Goal: Task Accomplishment & Management: Manage account settings

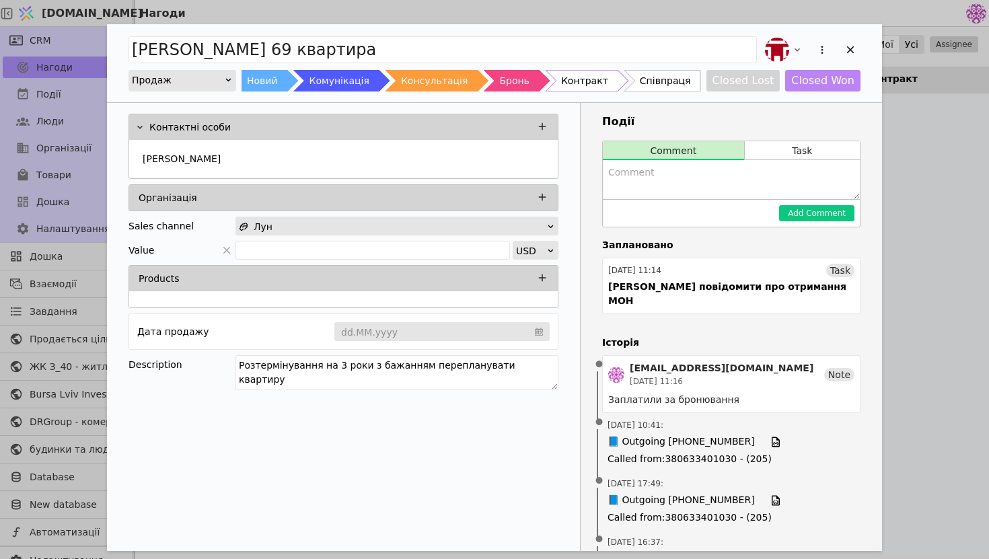
scroll to position [509, 0]
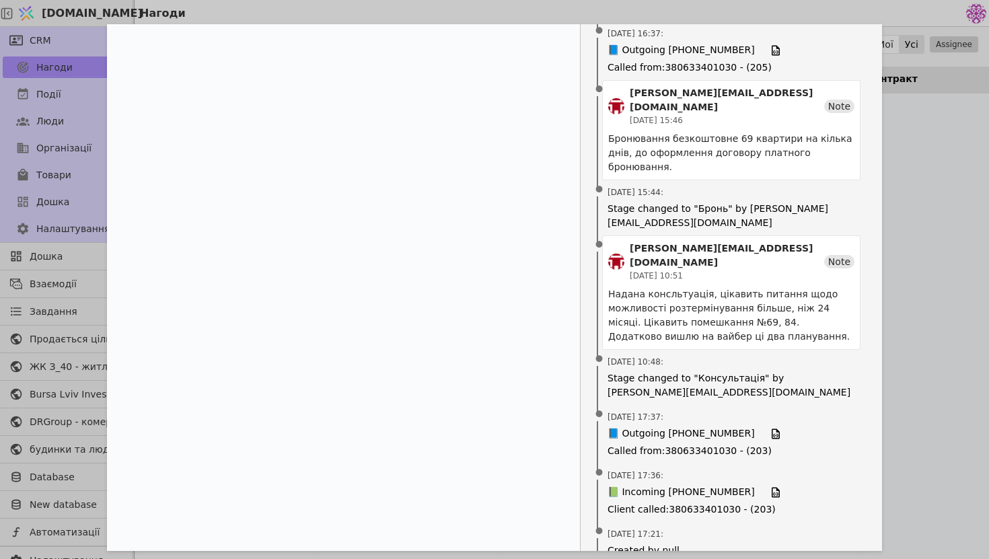
click at [985, 179] on div "[PERSON_NAME] 69 квартира Продаж Новий Комунікація Консультація Бронь Контракт …" at bounding box center [494, 279] width 989 height 559
click at [950, 169] on div at bounding box center [948, 323] width 175 height 460
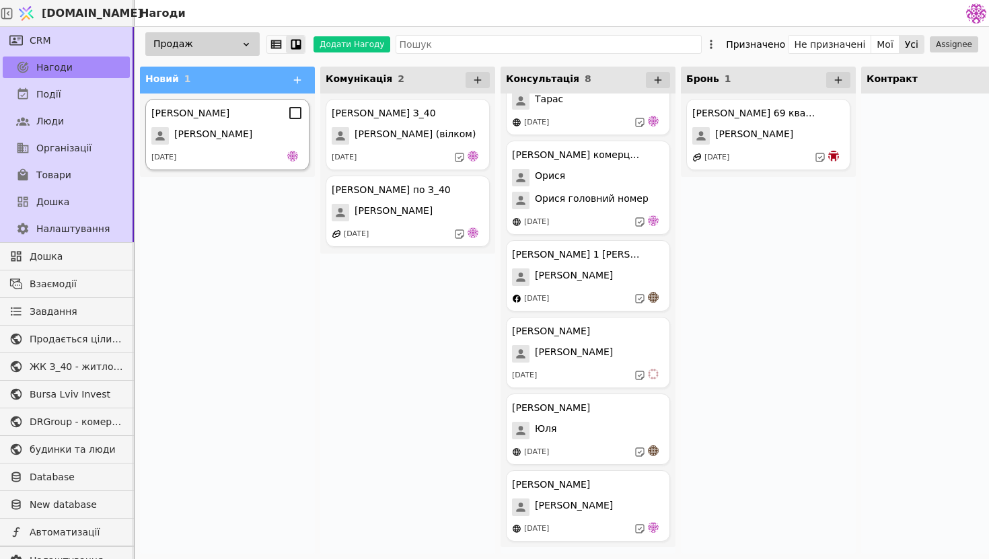
click at [235, 128] on div "[PERSON_NAME]" at bounding box center [227, 135] width 152 height 17
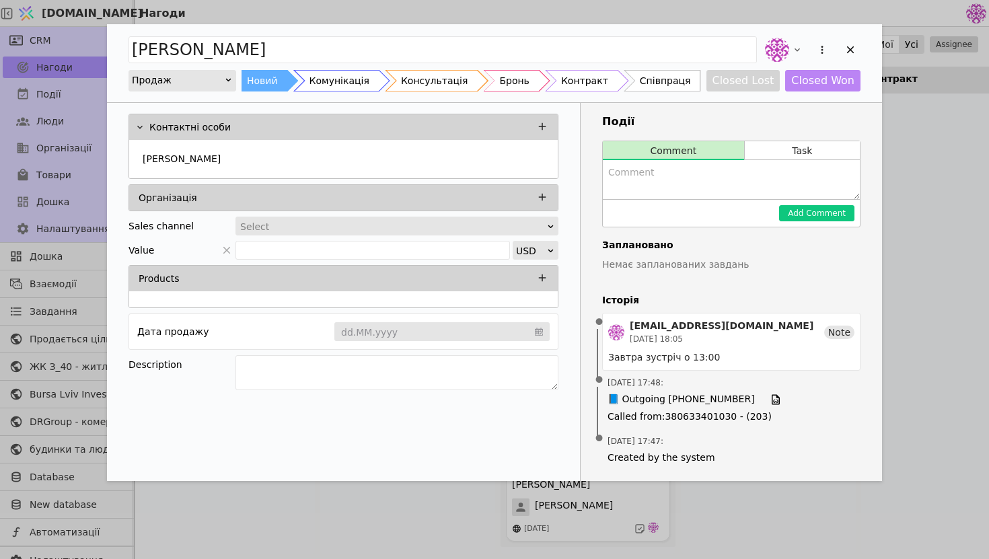
click at [739, 183] on textarea "Add Opportunity" at bounding box center [731, 179] width 257 height 39
type textarea "З"
type textarea "М"
type textarea "П"
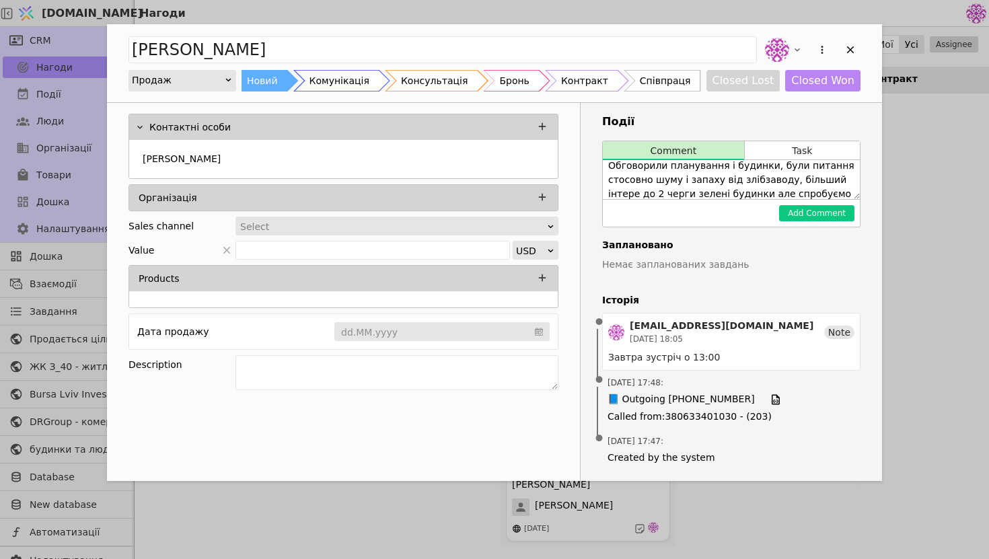
scroll to position [21, 0]
type textarea "Обговорили планування і будинки, були питання стосовно шуму і запаху від злібза…"
click at [831, 211] on button "Add Comment" at bounding box center [816, 213] width 75 height 16
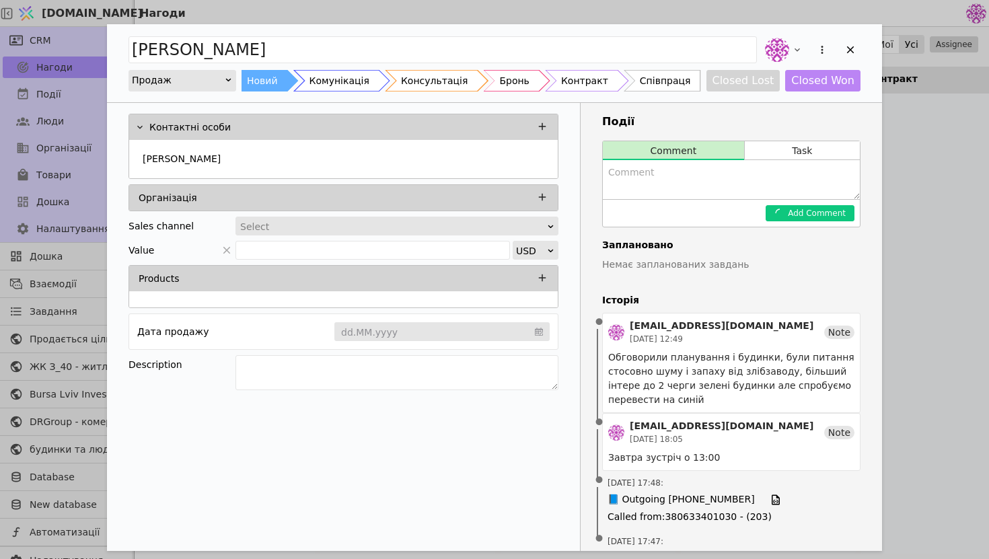
scroll to position [0, 0]
click at [368, 376] on textarea "Add Opportunity" at bounding box center [396, 372] width 323 height 35
type textarea "Інтерес до 2х кімнатних з можливістю перепланування, спец умови для ОБД"
click at [446, 463] on div "Контактні особи [PERSON_NAME] Організація Sales channel Select Value USD Produc…" at bounding box center [344, 342] width 474 height 478
click at [852, 50] on icon "Add Opportunity" at bounding box center [850, 50] width 12 height 12
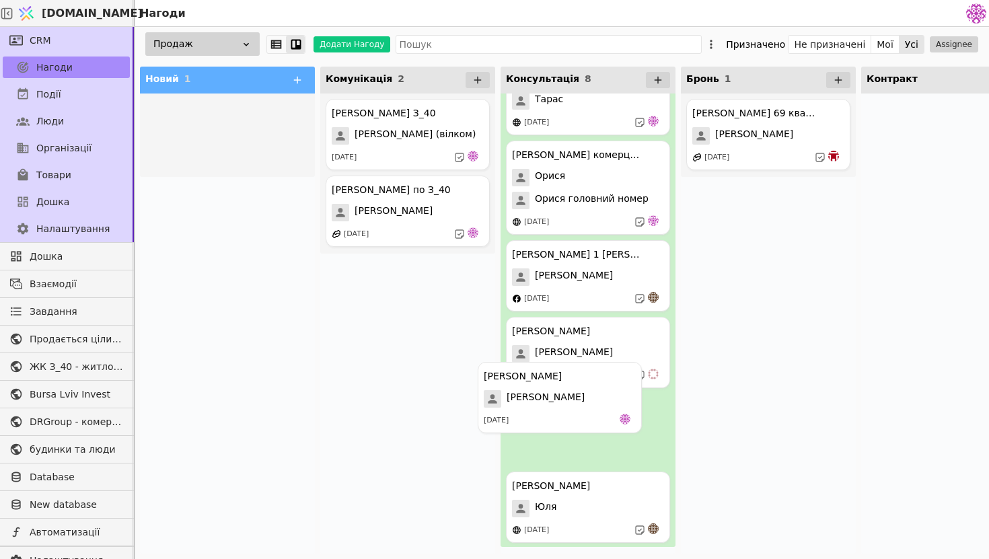
drag, startPoint x: 168, startPoint y: 145, endPoint x: 504, endPoint y: 412, distance: 429.5
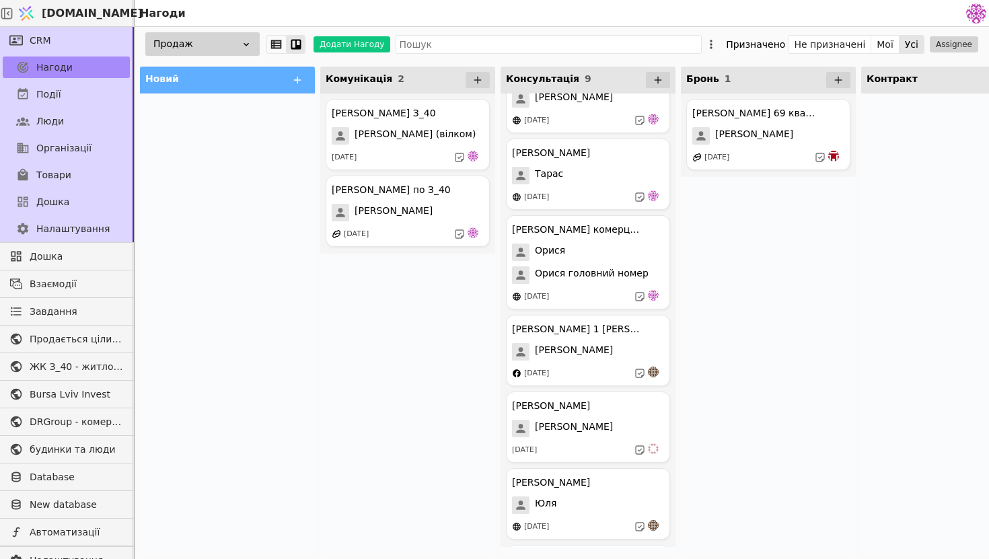
scroll to position [265, 0]
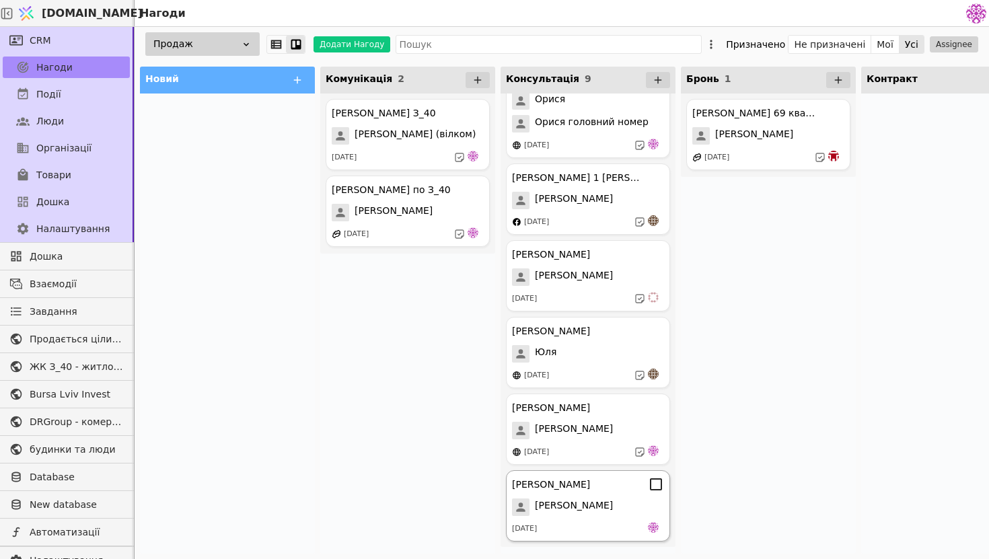
click at [568, 521] on div "[PERSON_NAME] Курдонери [PERSON_NAME] [DATE]" at bounding box center [588, 505] width 164 height 71
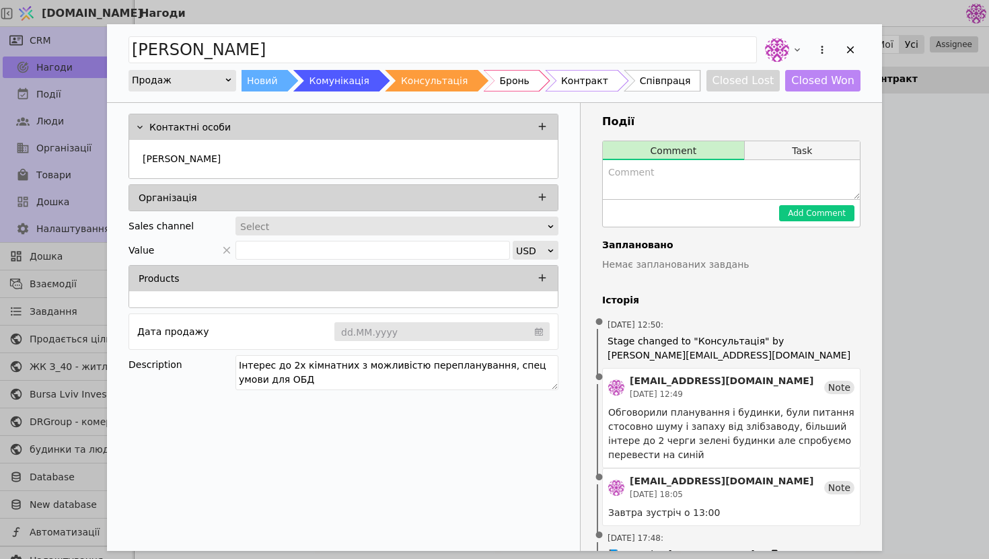
click at [792, 156] on button "Task" at bounding box center [802, 150] width 115 height 19
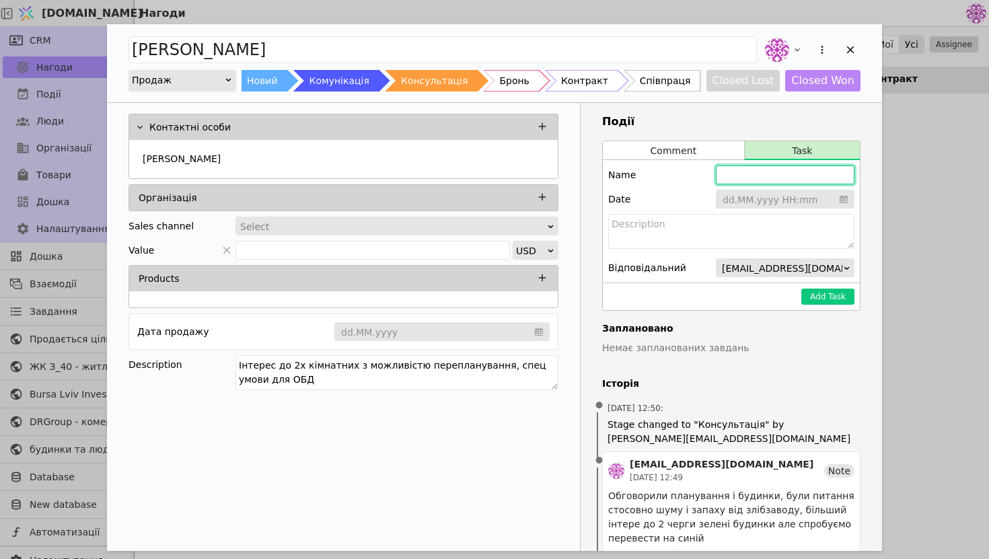
click at [788, 182] on input "Add Opportunity" at bounding box center [785, 174] width 139 height 19
click at [790, 195] on input "Add Opportunity" at bounding box center [785, 200] width 139 height 20
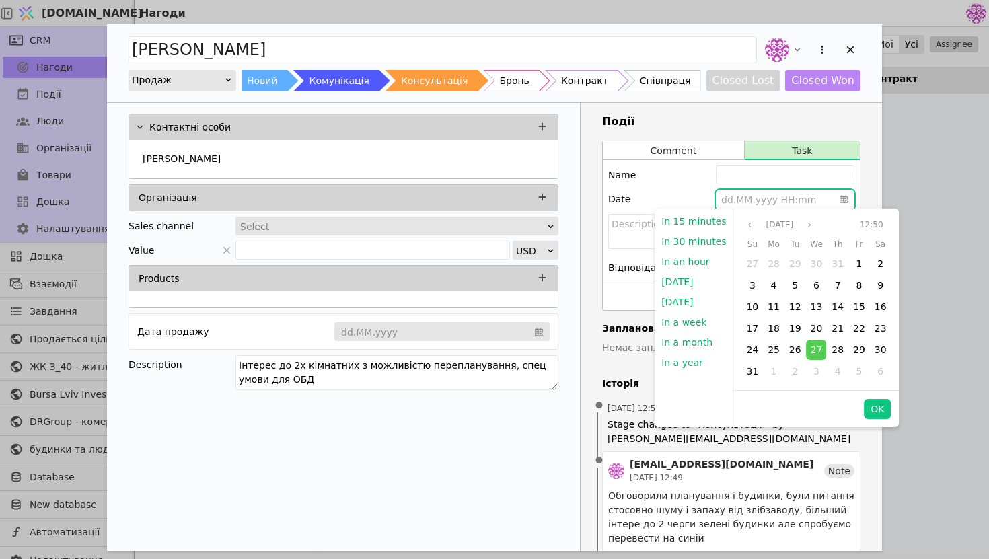
click at [805, 227] on div "[DATE]" at bounding box center [780, 225] width 76 height 16
click at [810, 227] on icon "angle right" at bounding box center [809, 225] width 8 height 8
click at [854, 271] on div "5" at bounding box center [859, 264] width 20 height 20
click at [868, 410] on button "OK" at bounding box center [877, 409] width 27 height 20
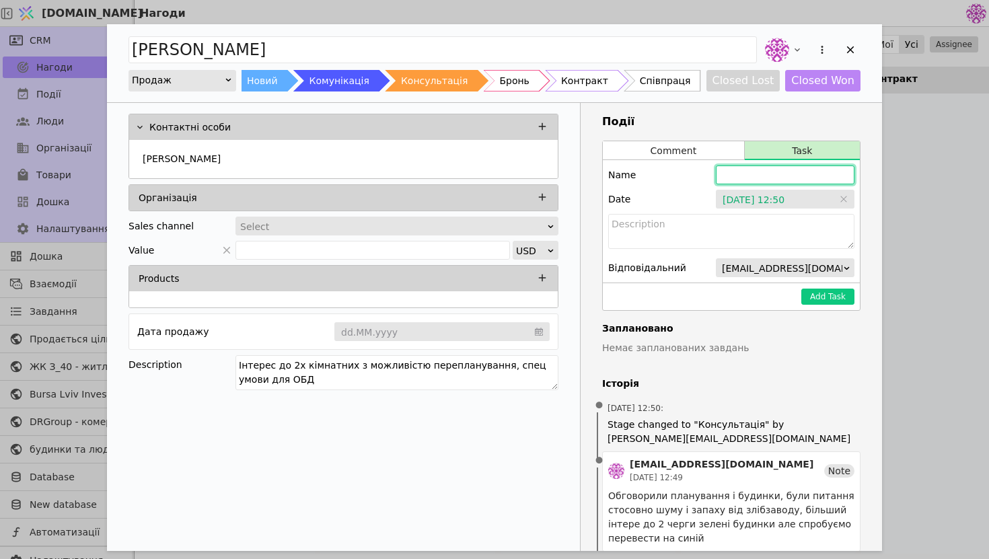
click at [758, 175] on input "Add Opportunity" at bounding box center [785, 174] width 139 height 19
type input "[PERSON_NAME] зателефонувати домовитись про ще одну консультацію"
click at [847, 297] on button "Add Task" at bounding box center [827, 297] width 53 height 16
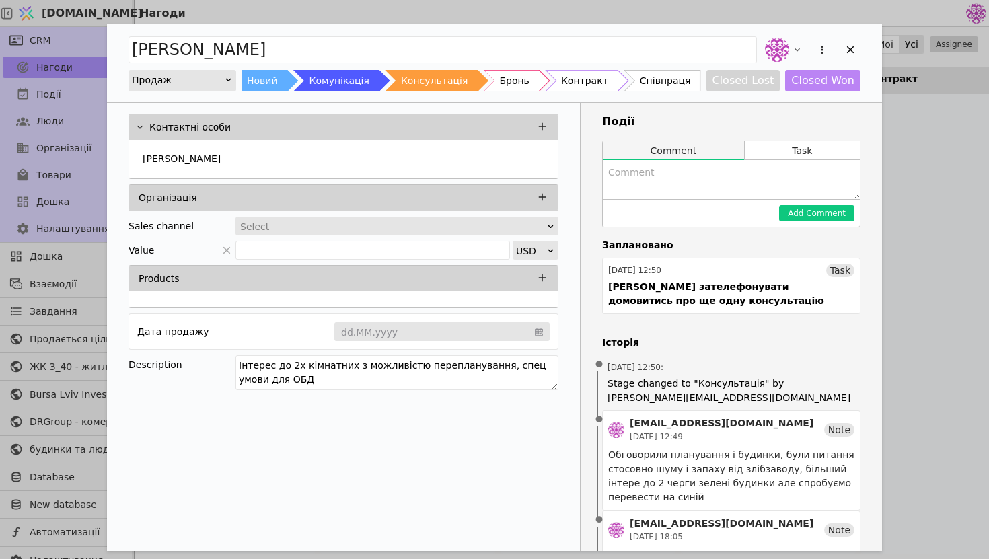
click at [713, 148] on button "Comment" at bounding box center [673, 150] width 141 height 19
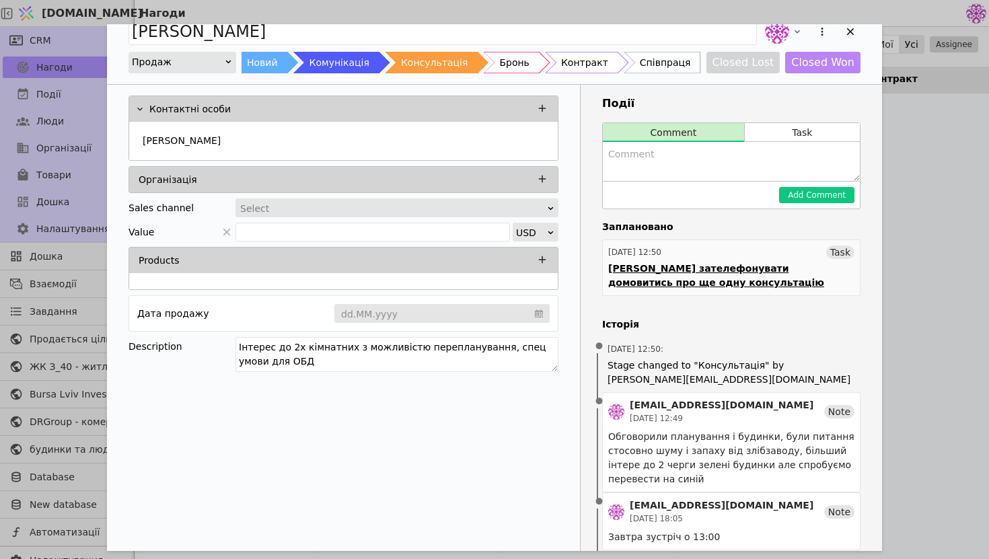
scroll to position [20, 0]
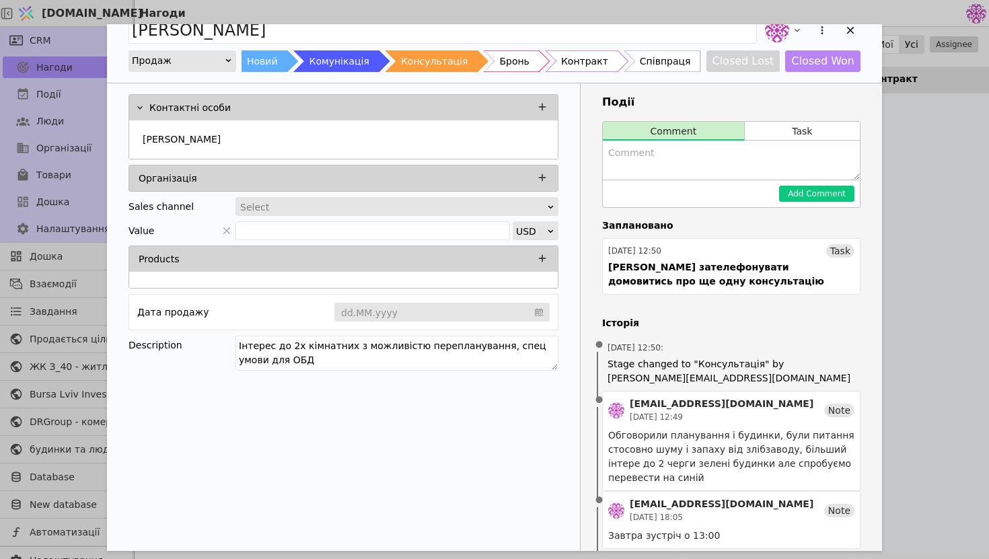
click at [708, 176] on textarea "Add Opportunity" at bounding box center [731, 160] width 257 height 39
type textarea "[DATE] домолися щоб ще раз набрав її"
click at [828, 194] on button "Add Comment" at bounding box center [816, 194] width 75 height 16
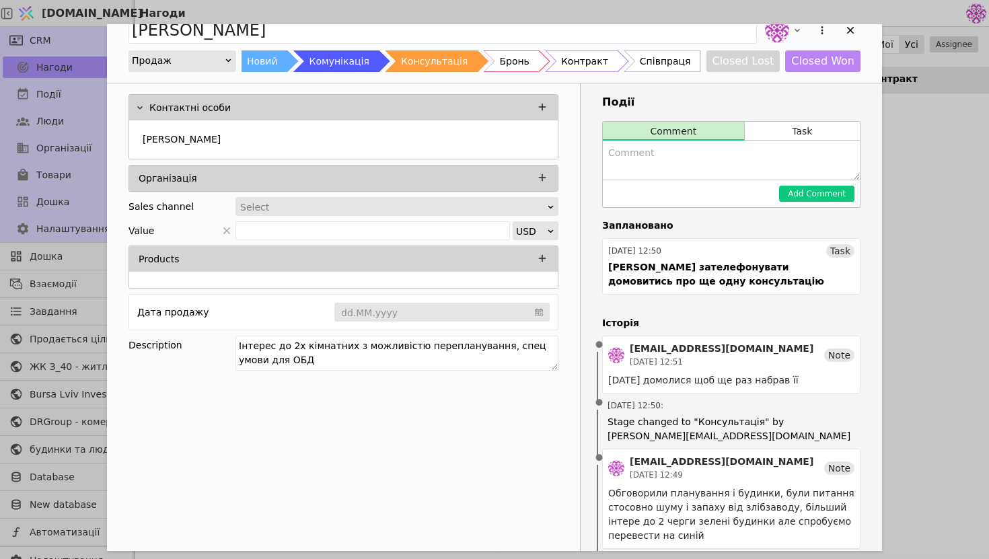
click at [680, 177] on textarea "Add Opportunity" at bounding box center [731, 160] width 257 height 39
type textarea "З"
click at [852, 36] on icon "Add Opportunity" at bounding box center [850, 30] width 12 height 12
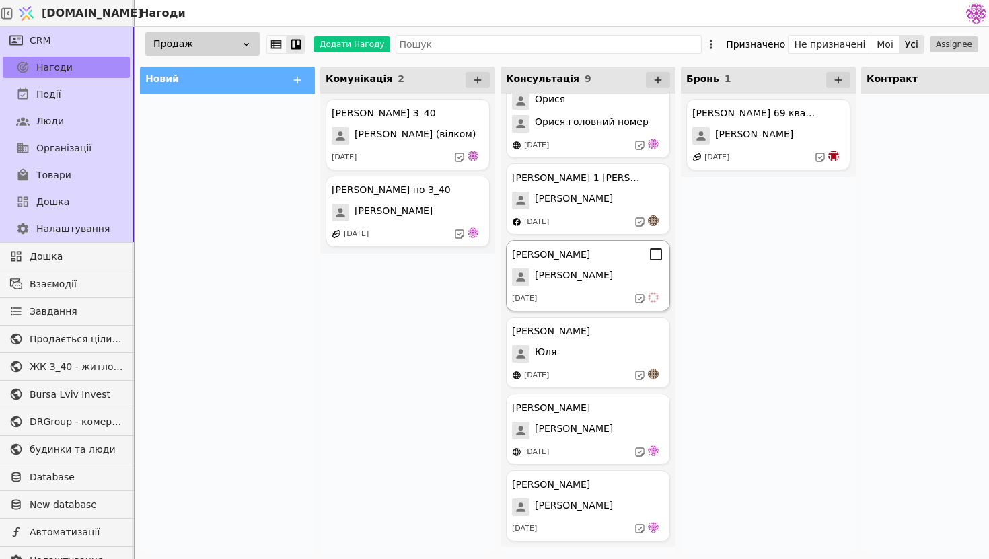
click at [586, 276] on span "[PERSON_NAME]" at bounding box center [574, 276] width 78 height 17
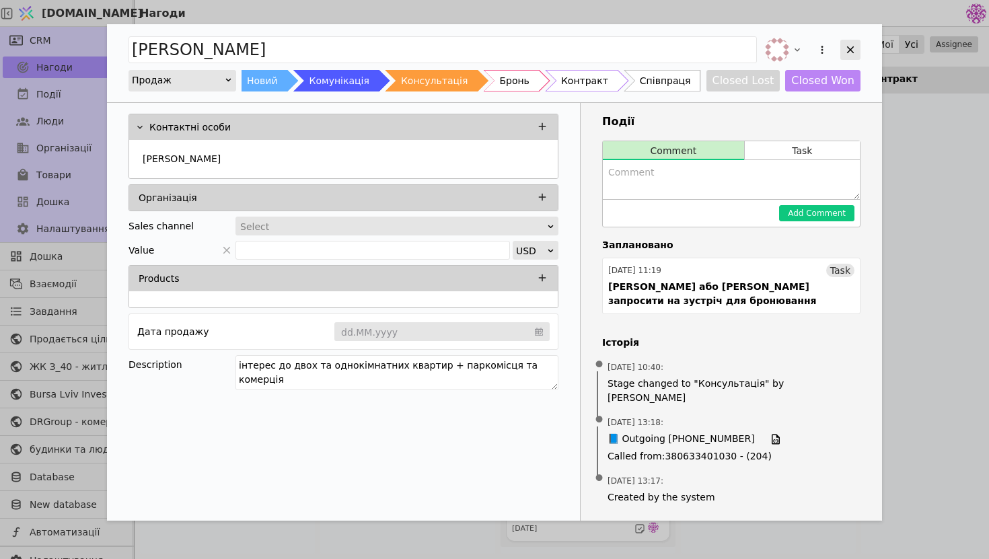
click at [853, 56] on div "Add Opportunity" at bounding box center [850, 50] width 20 height 20
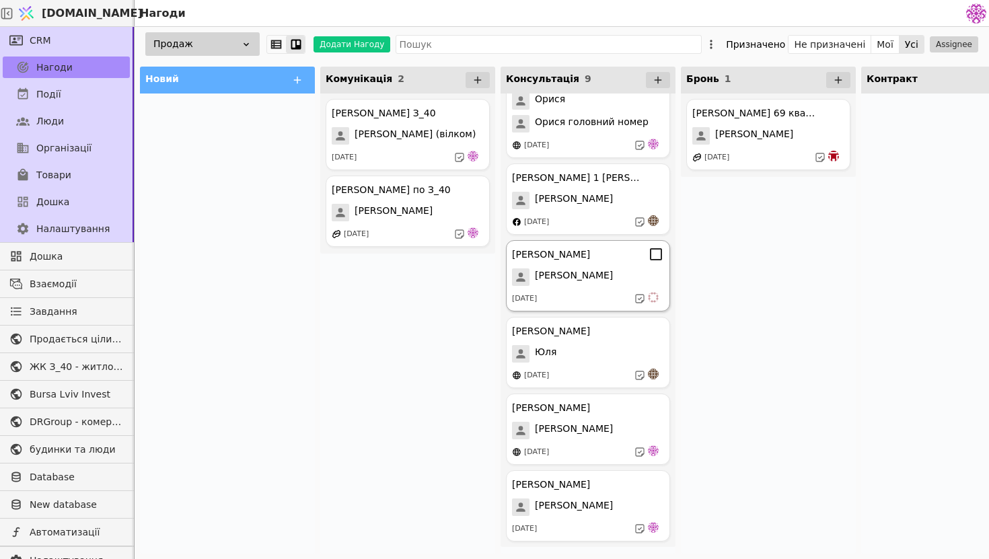
click at [626, 295] on div "[DATE]" at bounding box center [588, 298] width 152 height 13
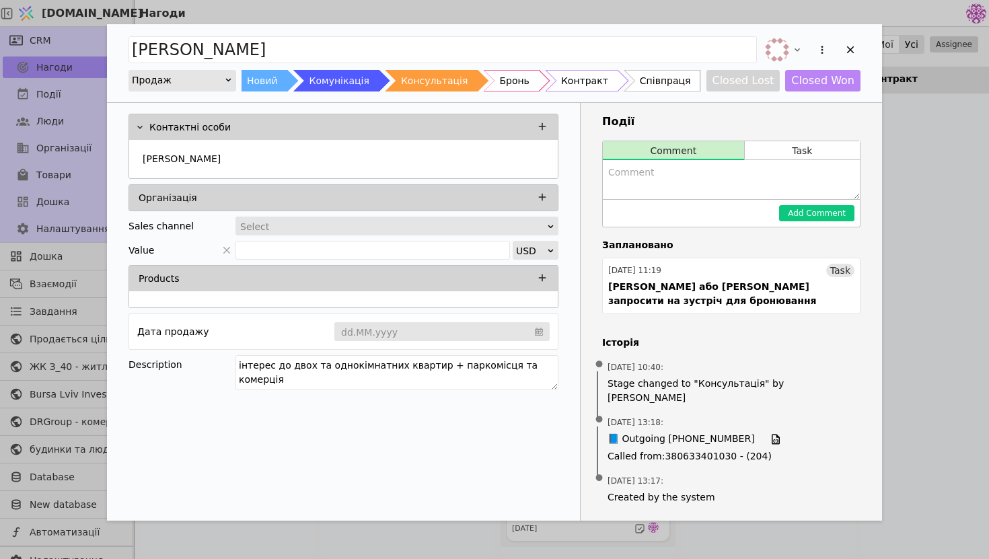
click at [416, 226] on div "Select" at bounding box center [392, 226] width 305 height 19
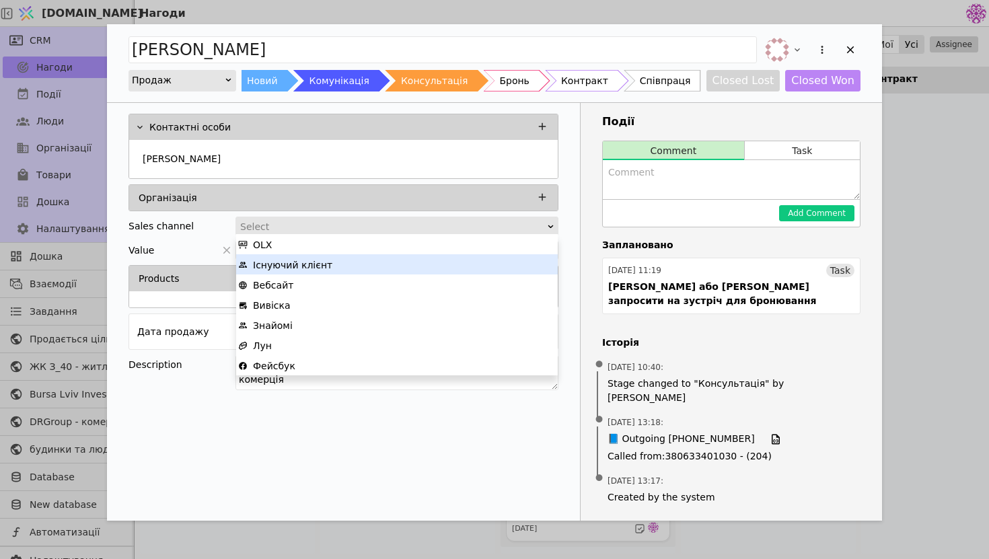
click at [376, 258] on div "Існуючий клієнт" at bounding box center [396, 265] width 317 height 20
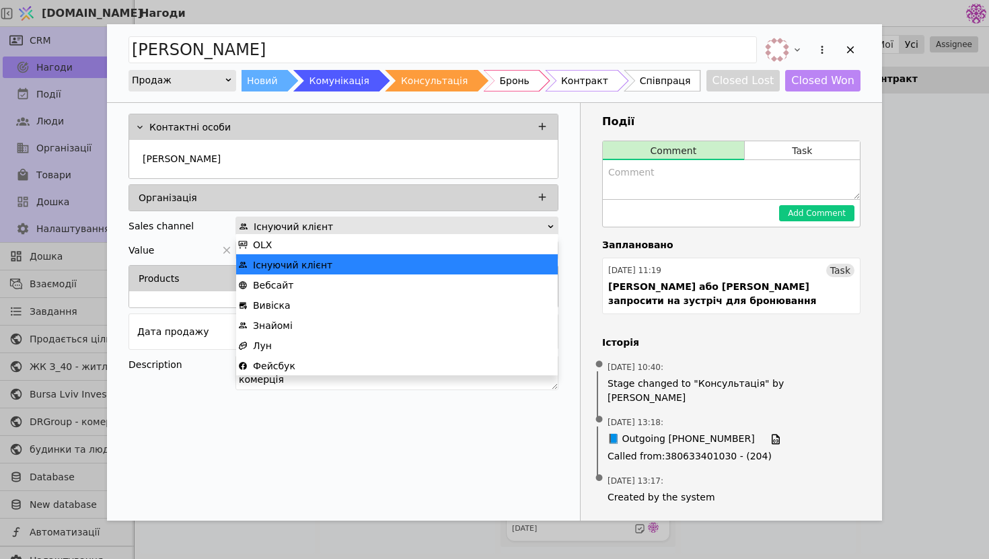
click at [429, 229] on div "Існуючий клієнт" at bounding box center [392, 226] width 307 height 19
click at [858, 410] on div "[DATE] 13:18 : 📘 Outgoing [PHONE_NUMBER] Called from : [PHONE_NUMBER] - (204)" at bounding box center [731, 439] width 258 height 59
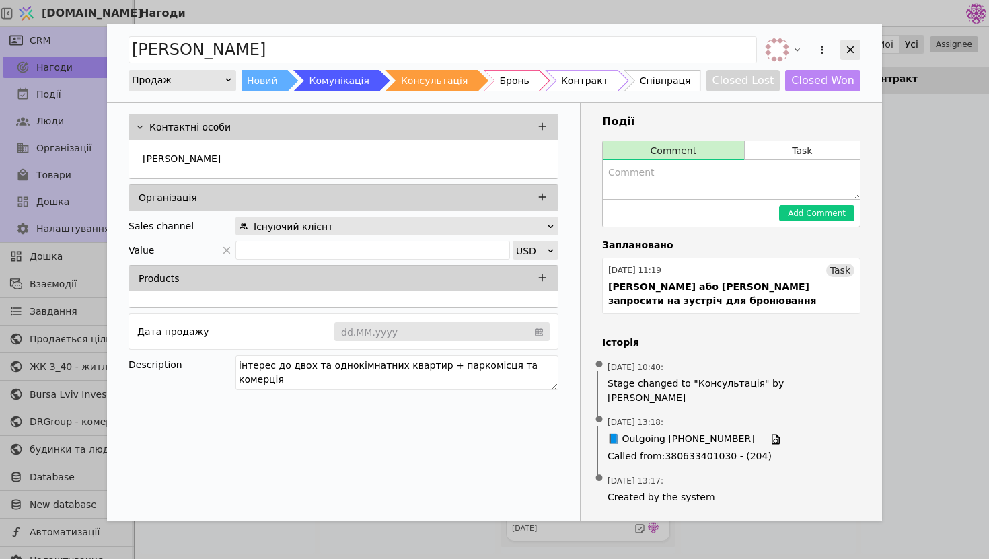
click at [848, 53] on icon "Add Opportunity" at bounding box center [850, 50] width 12 height 12
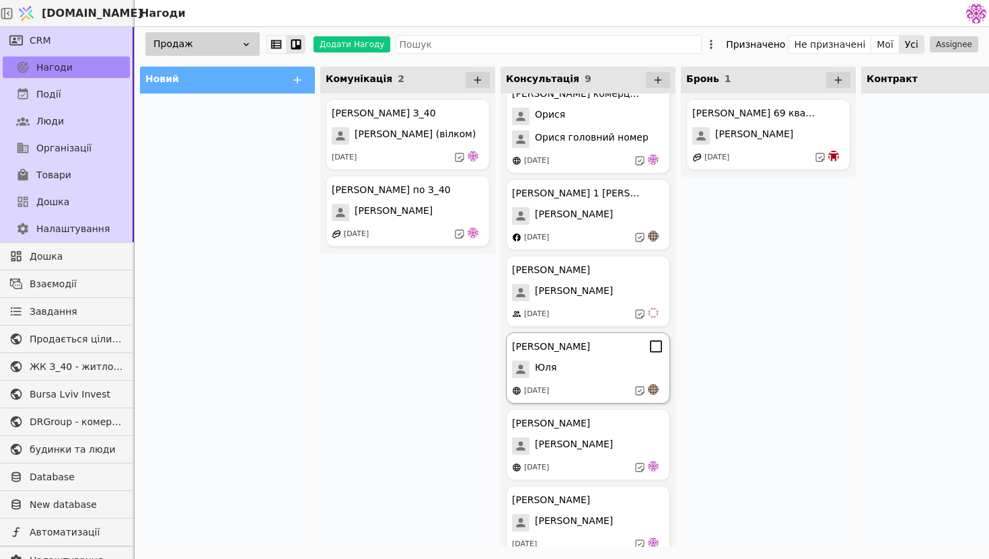
scroll to position [265, 0]
